Goal: Transaction & Acquisition: Download file/media

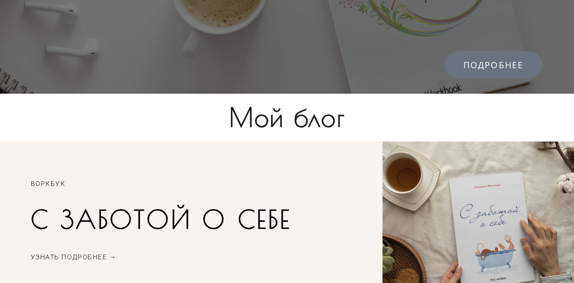
scroll to position [1131, 0]
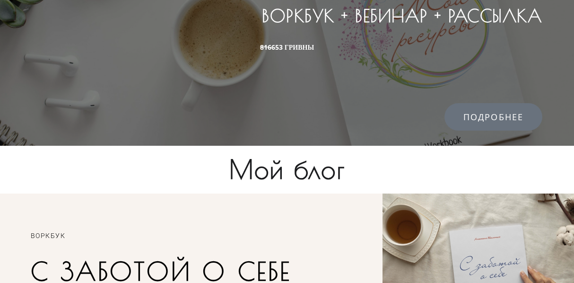
click at [486, 113] on span "Подробнее" at bounding box center [493, 116] width 60 height 9
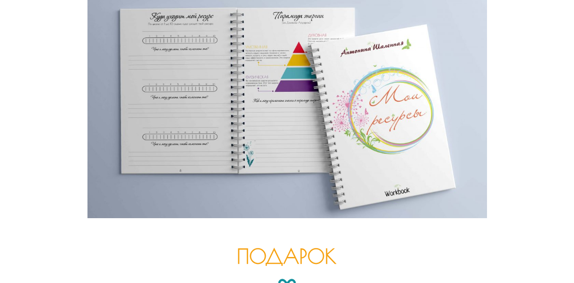
scroll to position [1846, 0]
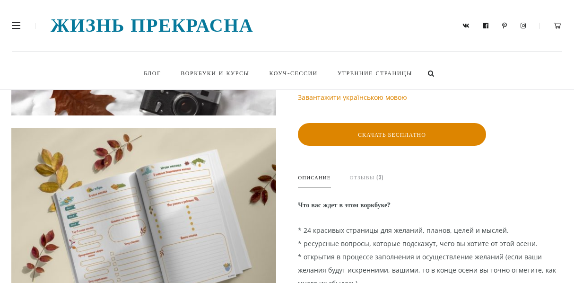
scroll to position [189, 0]
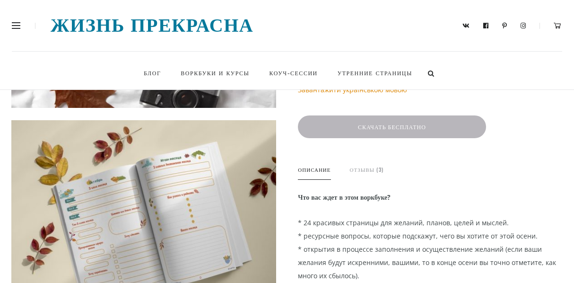
click at [387, 128] on button "Скачать бесплатно" at bounding box center [392, 126] width 188 height 23
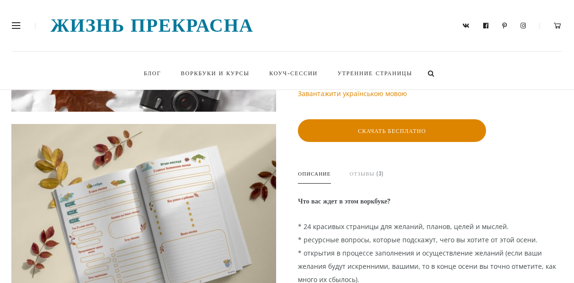
scroll to position [189, 0]
